Goal: Share content: Share content

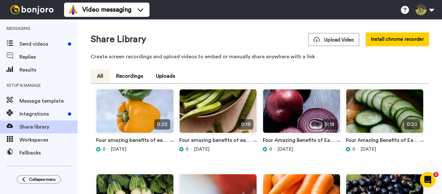
click at [333, 46] on div "Upload Video Install chrome recorder" at bounding box center [369, 39] width 121 height 14
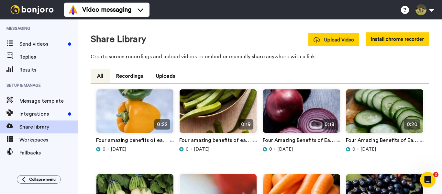
click at [333, 37] on span "Upload Video" at bounding box center [334, 40] width 40 height 7
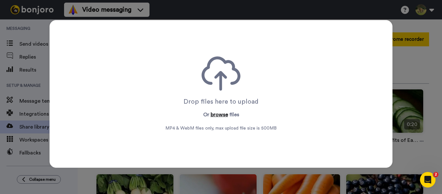
click at [220, 116] on button "browse" at bounding box center [219, 115] width 17 height 8
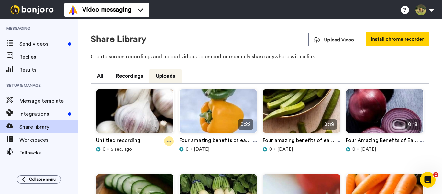
click at [169, 144] on div at bounding box center [169, 141] width 10 height 10
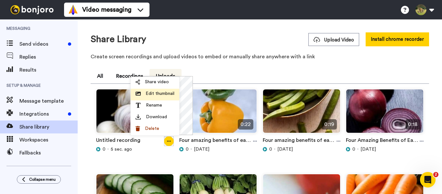
click at [156, 100] on li "Edit thumbnail" at bounding box center [155, 95] width 49 height 12
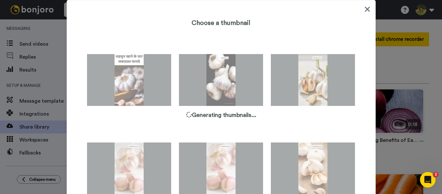
click at [365, 8] on icon at bounding box center [368, 9] width 6 height 8
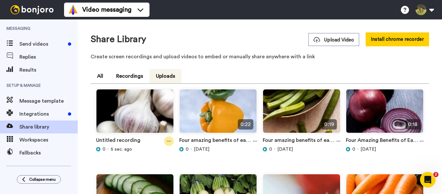
click at [170, 141] on div at bounding box center [169, 141] width 10 height 10
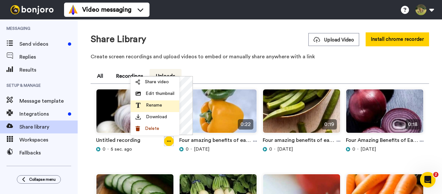
click at [157, 108] on span "Rename" at bounding box center [154, 105] width 16 height 6
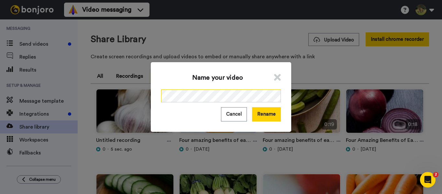
scroll to position [0, 72]
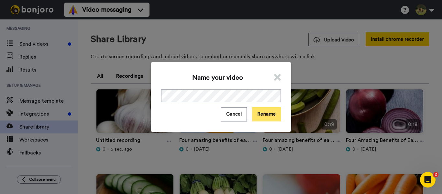
click at [266, 113] on button "Rename" at bounding box center [266, 114] width 29 height 14
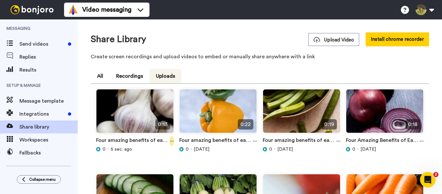
click at [170, 142] on icon at bounding box center [172, 141] width 4 height 5
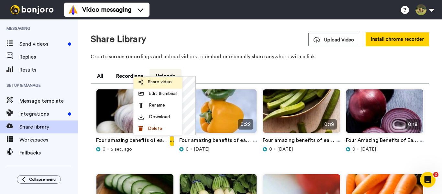
click at [161, 84] on span "Share video" at bounding box center [160, 82] width 24 height 6
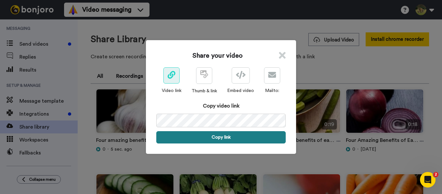
click at [211, 139] on button "Copy link" at bounding box center [221, 137] width 130 height 12
